Goal: Task Accomplishment & Management: Complete application form

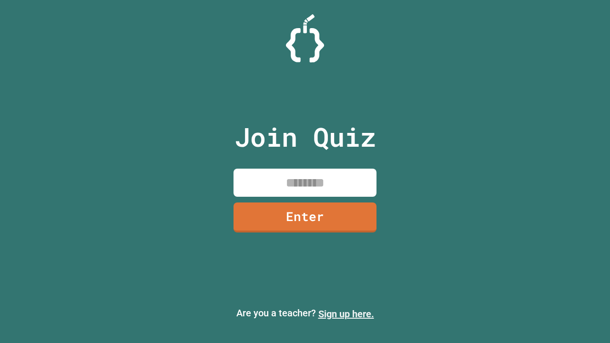
click at [346, 314] on link "Sign up here." at bounding box center [346, 313] width 56 height 11
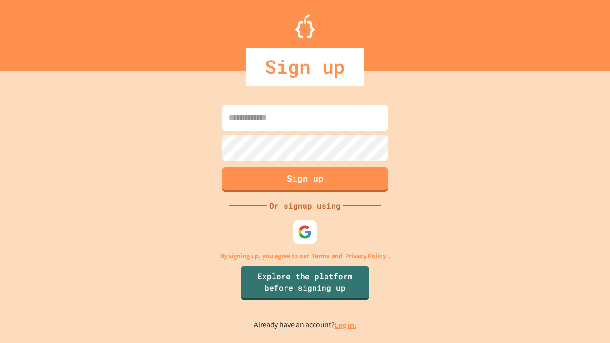
click at [346, 325] on link "Log in." at bounding box center [346, 325] width 22 height 10
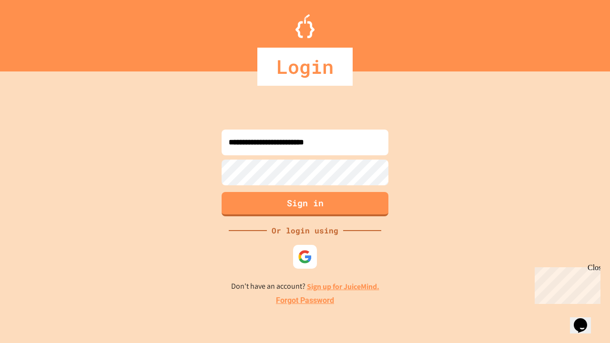
type input "**********"
